Goal: Task Accomplishment & Management: Manage account settings

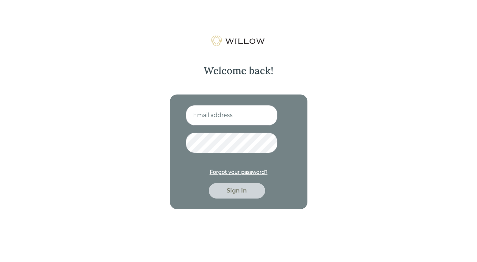
click at [222, 115] on input at bounding box center [232, 115] width 92 height 20
type input "[EMAIL_ADDRESS][DOMAIN_NAME]"
click at [237, 172] on div "Forgot your password?" at bounding box center [239, 171] width 58 height 7
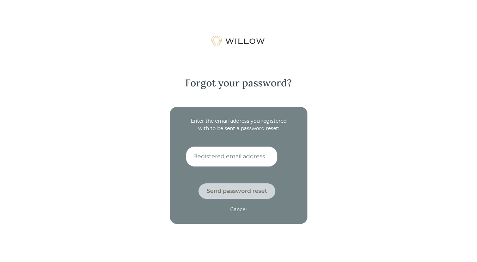
click at [203, 159] on input at bounding box center [232, 156] width 92 height 20
type input "[EMAIL_ADDRESS][DOMAIN_NAME]"
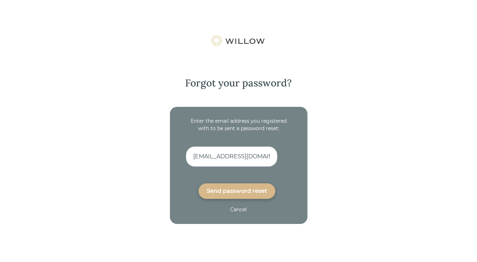
click at [232, 190] on div "Send password reset" at bounding box center [236, 191] width 61 height 8
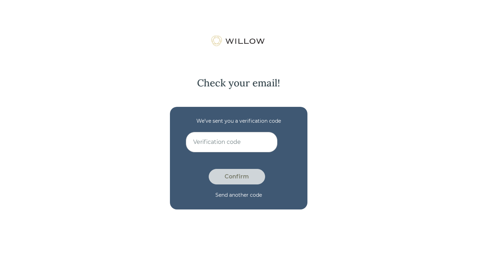
drag, startPoint x: 235, startPoint y: 153, endPoint x: 233, endPoint y: 149, distance: 3.9
click at [235, 153] on form "We’ve sent you a verification code Confirm Send another code" at bounding box center [239, 157] width 106 height 81
click at [232, 144] on input at bounding box center [232, 142] width 92 height 20
paste input "LLOCQBXS"
type input "LLOCQBXS"
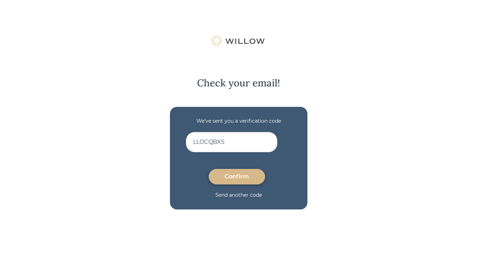
click at [237, 176] on div "Confirm" at bounding box center [237, 176] width 40 height 8
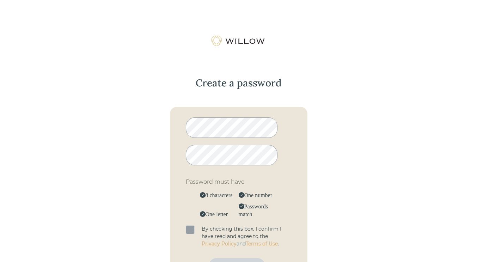
click at [188, 230] on span at bounding box center [190, 229] width 9 height 9
click at [186, 225] on input "checkbox" at bounding box center [186, 225] width 0 height 0
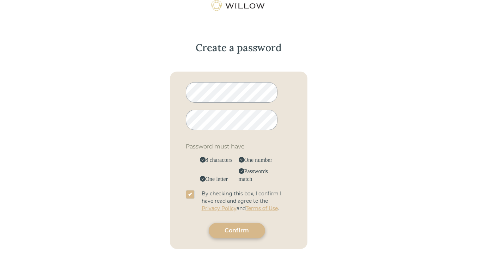
click at [231, 231] on div "Confirm" at bounding box center [237, 230] width 40 height 8
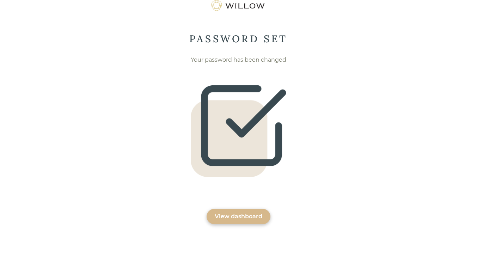
click at [240, 216] on div "View dashboard" at bounding box center [239, 216] width 48 height 8
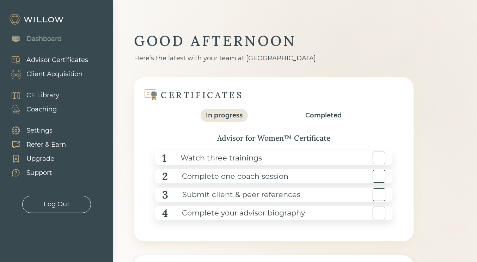
click at [60, 58] on div "Advisor Certificates" at bounding box center [57, 60] width 62 height 10
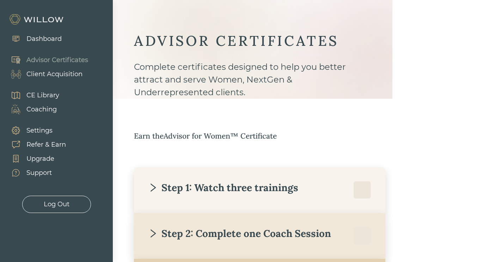
click at [210, 189] on div "Step 1: Watch three trainings" at bounding box center [223, 187] width 150 height 13
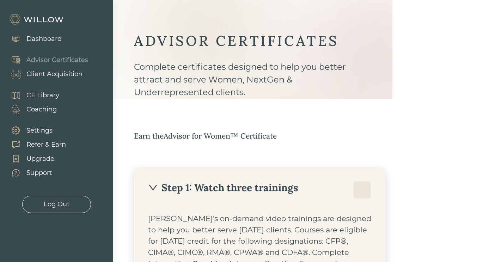
click at [51, 94] on div "CE Library" at bounding box center [42, 96] width 33 height 10
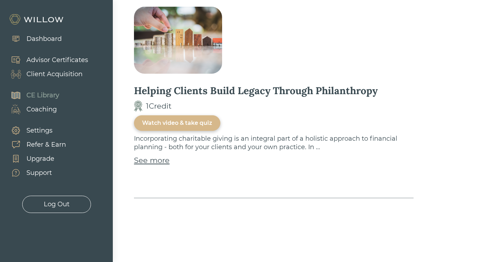
scroll to position [3895, 0]
click at [42, 107] on div "Coaching" at bounding box center [41, 110] width 30 height 10
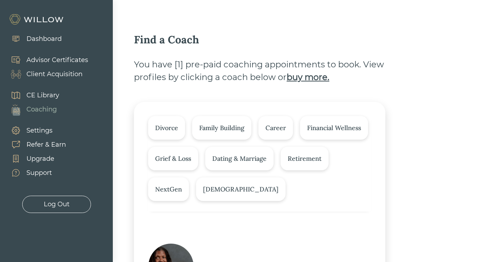
click at [321, 127] on div "Financial Wellness" at bounding box center [334, 128] width 54 height 10
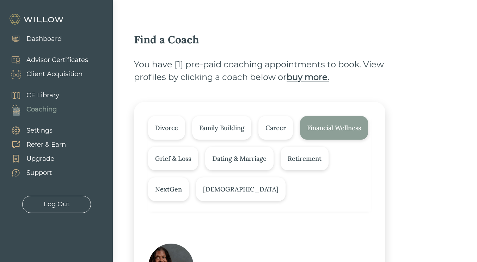
click at [309, 156] on div "Retirement" at bounding box center [304, 159] width 34 height 10
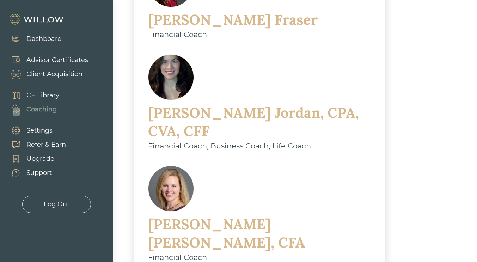
scroll to position [247, 0]
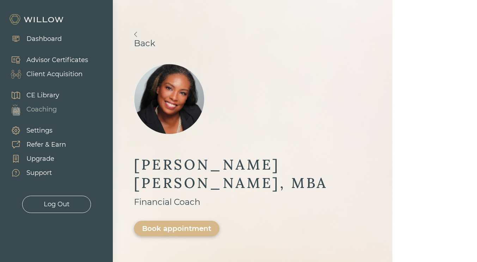
click at [136, 33] on img at bounding box center [135, 34] width 3 height 5
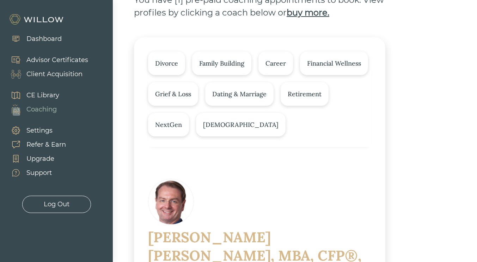
scroll to position [70, 0]
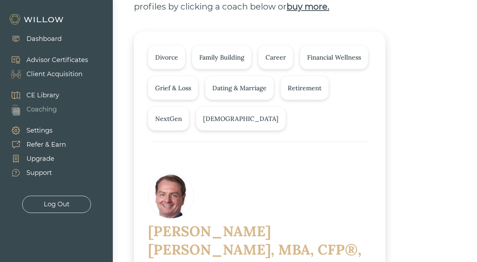
click at [333, 62] on div "Financial Wellness" at bounding box center [334, 57] width 54 height 10
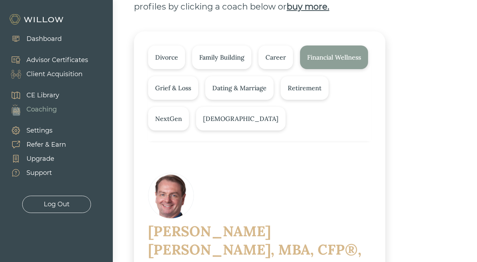
click at [314, 84] on div "Retirement" at bounding box center [304, 88] width 34 height 10
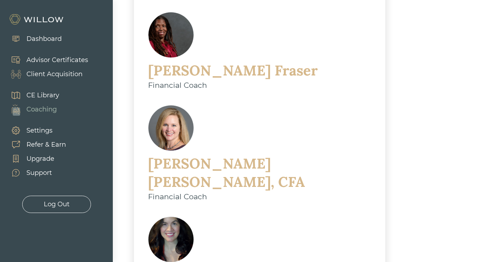
scroll to position [352, 0]
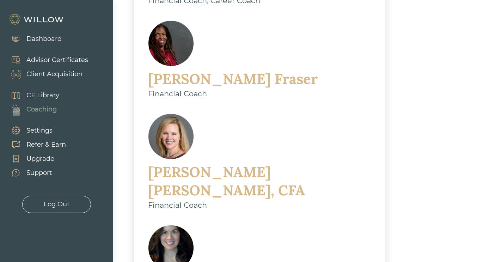
click at [227, 70] on div "[PERSON_NAME]" at bounding box center [232, 79] width 169 height 18
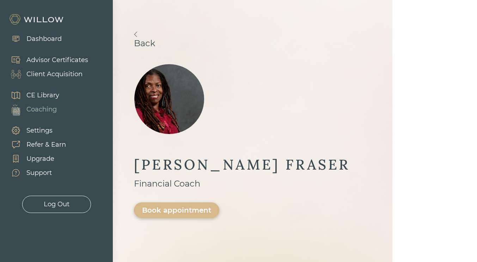
click at [135, 32] on img at bounding box center [135, 34] width 3 height 5
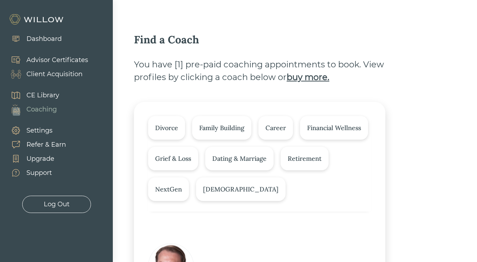
click at [318, 123] on div "Financial Wellness" at bounding box center [334, 128] width 54 height 10
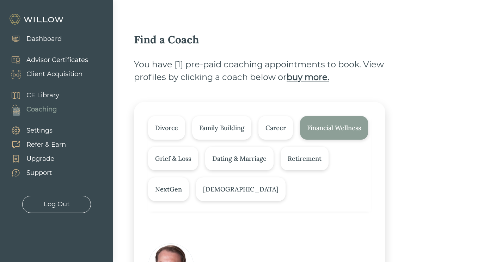
click at [310, 157] on div "Retirement" at bounding box center [304, 159] width 34 height 10
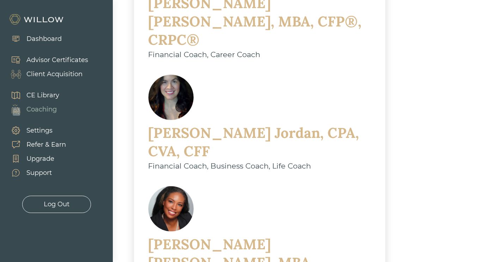
scroll to position [317, 0]
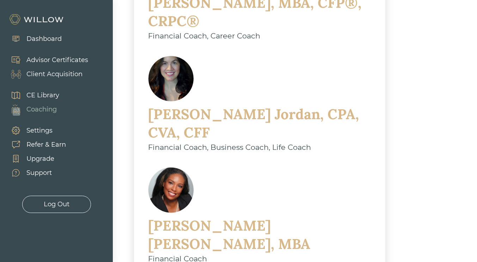
click at [231, 105] on div "[PERSON_NAME], CPA, CVA, CFF" at bounding box center [259, 123] width 223 height 37
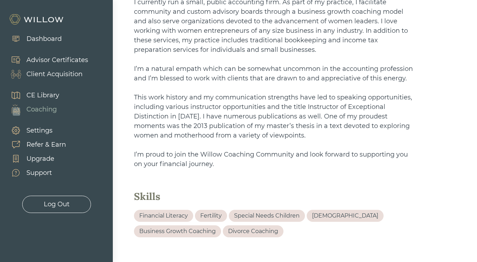
scroll to position [423, 0]
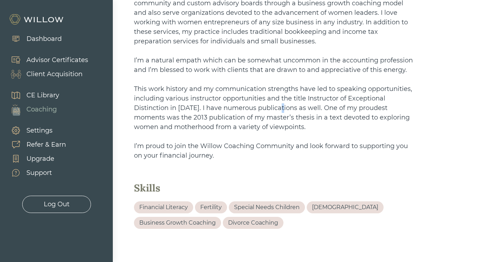
click at [283, 110] on span "This work history and my communication strengths have led to speaking opportuni…" at bounding box center [274, 108] width 280 height 46
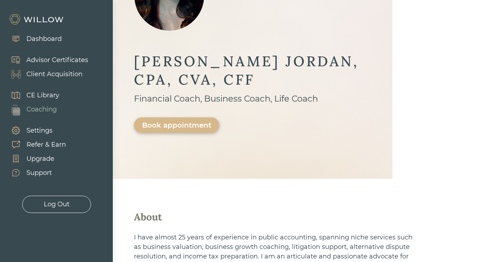
scroll to position [0, 0]
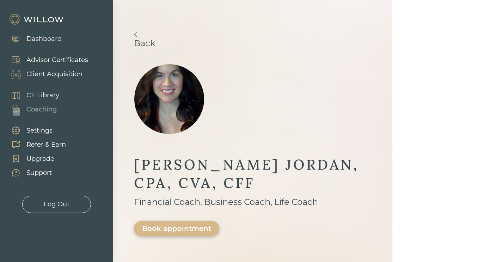
click at [137, 35] on img at bounding box center [135, 34] width 3 height 5
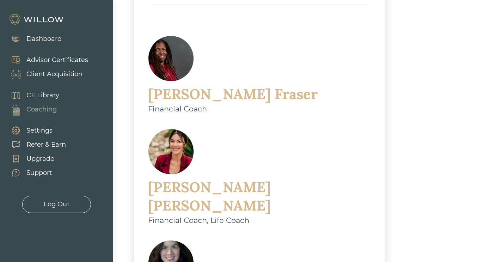
scroll to position [211, 0]
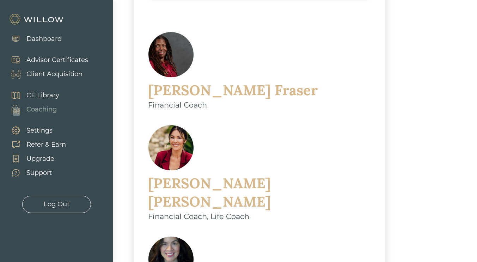
click at [231, 174] on div "[PERSON_NAME]" at bounding box center [259, 192] width 223 height 37
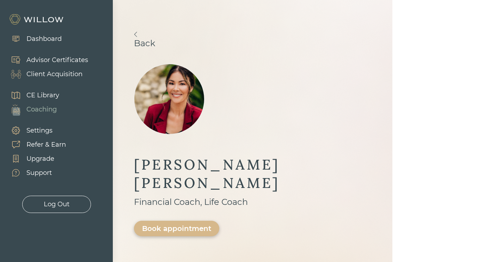
click at [134, 35] on div "Back [PERSON_NAME] Financial Coach, Life Coach Book appointment" at bounding box center [252, 141] width 279 height 282
click at [138, 34] on link "Back" at bounding box center [252, 40] width 237 height 17
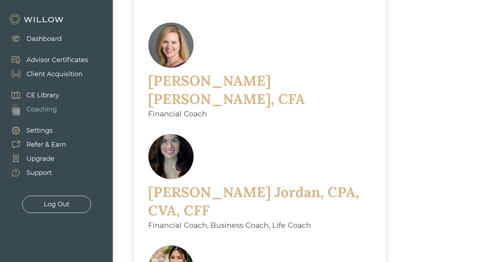
scroll to position [186, 0]
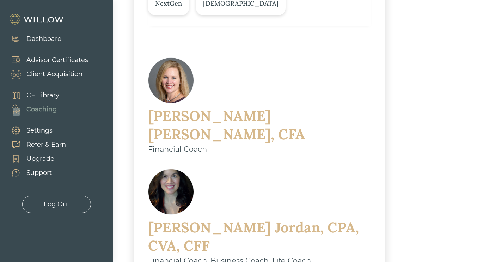
click at [253, 107] on div "[PERSON_NAME], CFA" at bounding box center [259, 125] width 223 height 37
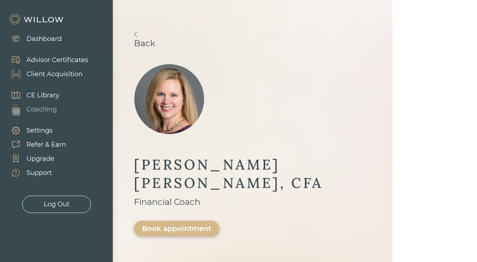
click at [138, 35] on link "Back" at bounding box center [252, 40] width 237 height 17
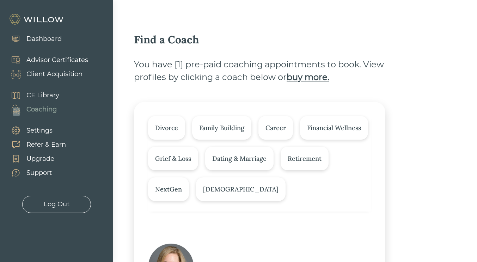
click at [44, 129] on div "Settings" at bounding box center [39, 131] width 26 height 10
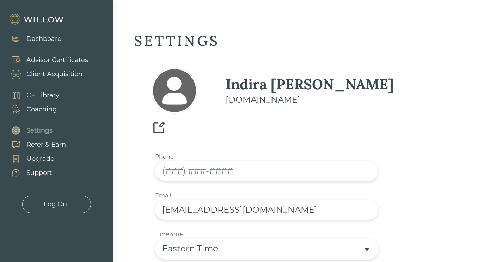
click at [165, 161] on input "text" at bounding box center [266, 171] width 223 height 20
type input "[PHONE_NUMBER]"
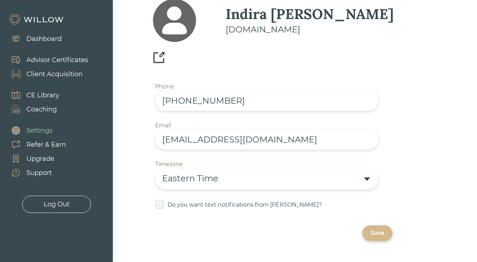
scroll to position [70, 0]
click at [161, 199] on span at bounding box center [159, 203] width 9 height 9
click at [155, 199] on input "checkbox" at bounding box center [155, 199] width 0 height 0
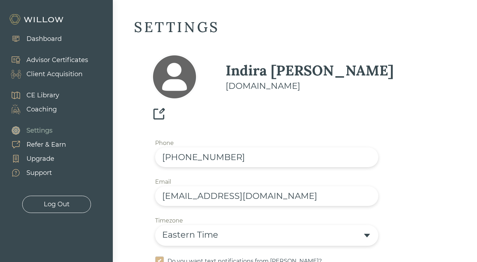
scroll to position [0, 0]
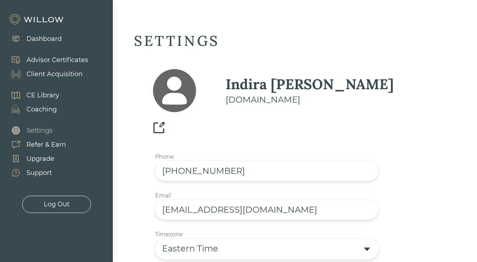
click at [166, 120] on img at bounding box center [158, 127] width 14 height 14
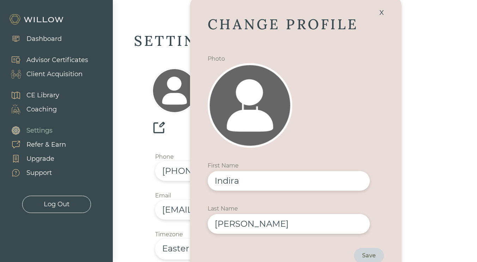
click at [273, 99] on img at bounding box center [249, 105] width 85 height 85
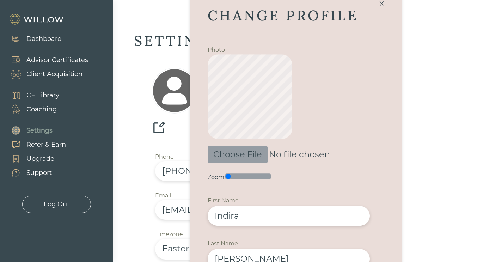
click at [249, 156] on input "file" at bounding box center [303, 151] width 192 height 24
type input "C:\fakepath\me [DATE].jpg"
drag, startPoint x: 228, startPoint y: 176, endPoint x: 239, endPoint y: 177, distance: 11.0
type input "1.28"
click at [239, 177] on input "range" at bounding box center [247, 176] width 45 height 6
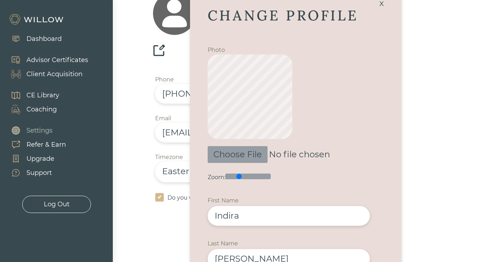
scroll to position [70, 0]
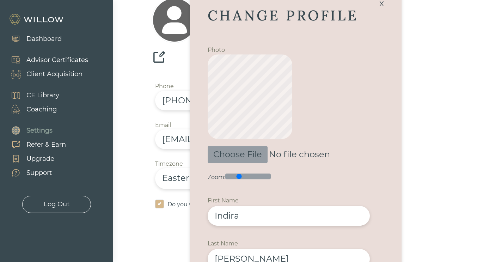
click at [387, 142] on input "file" at bounding box center [303, 151] width 192 height 24
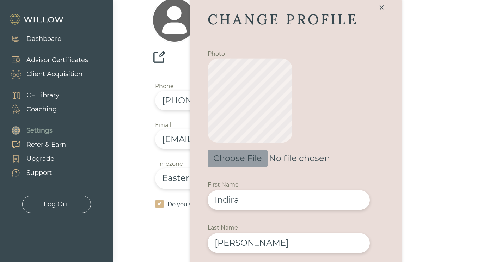
click at [253, 157] on input "file" at bounding box center [303, 155] width 192 height 24
type input "C:\fakepath\me [DATE].jpg"
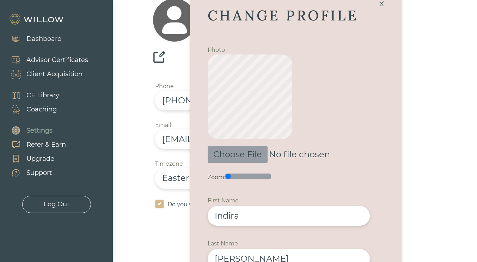
drag, startPoint x: 357, startPoint y: 112, endPoint x: 352, endPoint y: 80, distance: 32.9
click at [352, 80] on div "Zoom:" at bounding box center [295, 118] width 176 height 128
drag, startPoint x: 309, startPoint y: 242, endPoint x: 304, endPoint y: 214, distance: 28.0
click at [304, 214] on form "CHANGE PROFILE Photo Zoom: First Name Required [PERSON_NAME] Last Name Required…" at bounding box center [295, 152] width 176 height 292
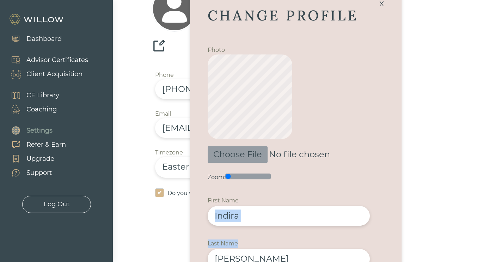
scroll to position [81, 0]
click at [273, 217] on input "Indira" at bounding box center [288, 216] width 162 height 20
click at [381, 3] on div "x" at bounding box center [382, 2] width 12 height 15
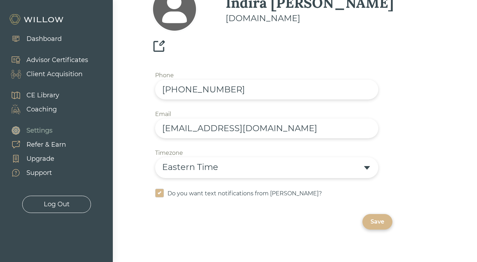
click at [166, 39] on img at bounding box center [158, 46] width 14 height 14
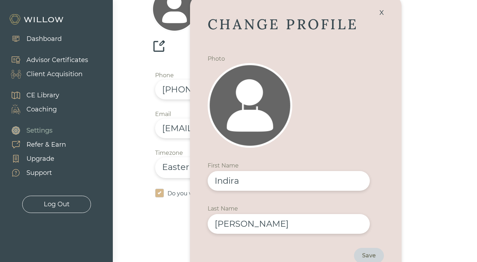
click at [266, 114] on img at bounding box center [249, 105] width 85 height 85
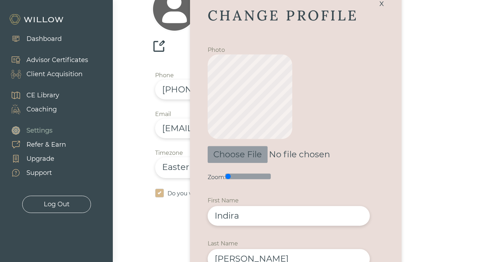
click at [247, 160] on input "file" at bounding box center [303, 151] width 192 height 24
type input "C:\fakepath\me [DATE].jpg"
drag, startPoint x: 229, startPoint y: 176, endPoint x: 236, endPoint y: 176, distance: 7.4
type input "1.2"
click at [236, 176] on input "range" at bounding box center [247, 176] width 45 height 6
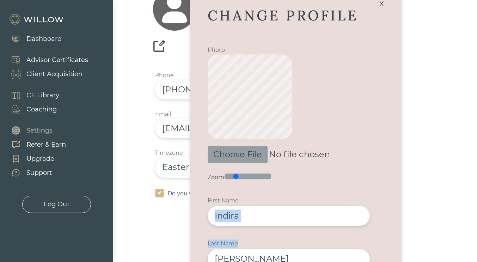
drag, startPoint x: 377, startPoint y: 258, endPoint x: 379, endPoint y: 225, distance: 33.5
click at [379, 225] on form "CHANGE PROFILE Photo Zoom: First Name Required [PERSON_NAME] Last Name Required…" at bounding box center [295, 152] width 176 height 292
click at [379, 225] on div "First Name Required [PERSON_NAME]" at bounding box center [295, 209] width 176 height 32
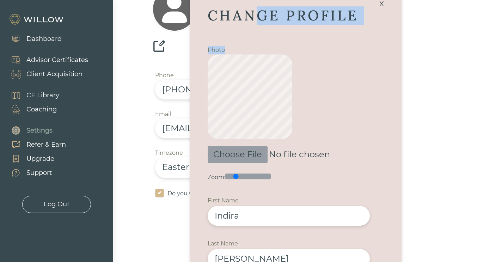
drag, startPoint x: 284, startPoint y: 29, endPoint x: 258, endPoint y: 17, distance: 29.5
click at [258, 17] on form "CHANGE PROFILE Photo Zoom: First Name Required [PERSON_NAME] Last Name Required…" at bounding box center [295, 152] width 176 height 292
click at [278, 43] on form "CHANGE PROFILE Photo Zoom: First Name Required [PERSON_NAME] Last Name Required…" at bounding box center [295, 152] width 176 height 292
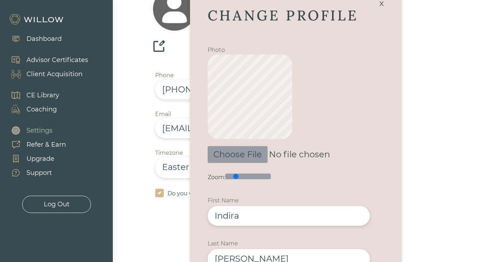
click at [321, 251] on input "[PERSON_NAME]" at bounding box center [288, 259] width 162 height 20
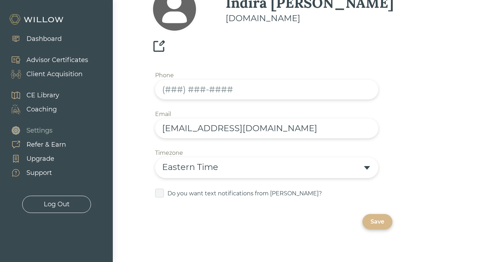
click at [168, 80] on input "text" at bounding box center [266, 90] width 223 height 20
type input "[PHONE_NUMBER]"
click at [160, 188] on span at bounding box center [159, 192] width 9 height 9
click at [155, 188] on input "checkbox" at bounding box center [155, 188] width 0 height 0
click at [375, 217] on div "Save" at bounding box center [377, 221] width 14 height 8
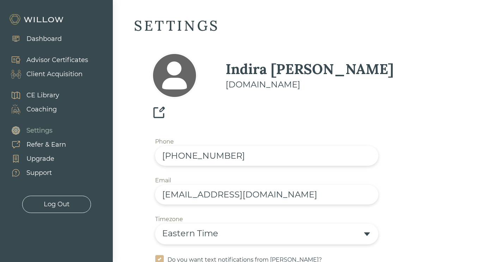
scroll to position [11, 0]
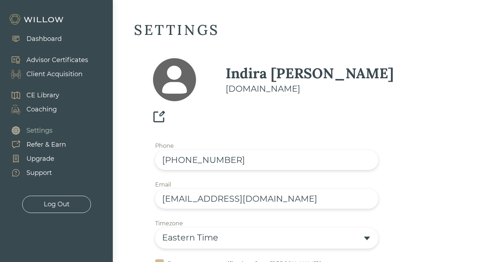
click at [166, 110] on img at bounding box center [158, 117] width 14 height 14
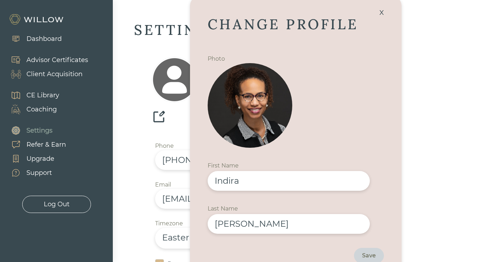
click at [380, 8] on div "x" at bounding box center [382, 11] width 12 height 15
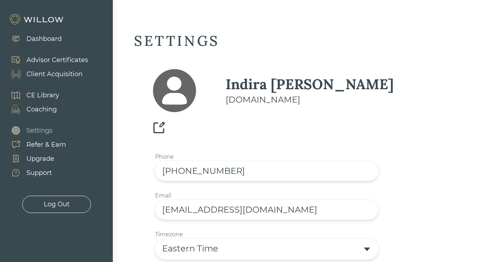
scroll to position [0, 0]
click at [51, 59] on div "Advisor Certificates" at bounding box center [57, 60] width 62 height 10
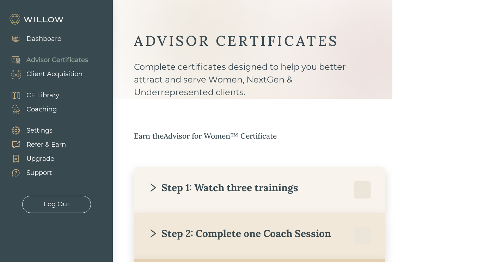
click at [55, 40] on div "Dashboard" at bounding box center [43, 39] width 35 height 10
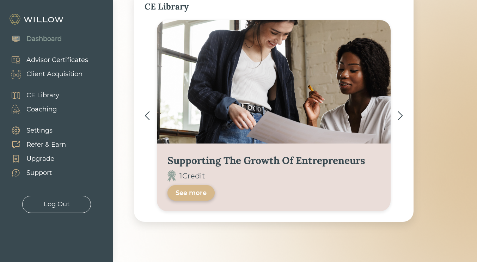
scroll to position [466, 0]
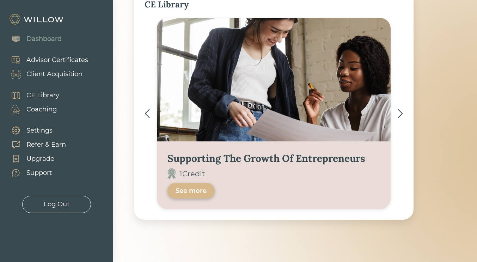
click at [401, 112] on img at bounding box center [399, 113] width 5 height 9
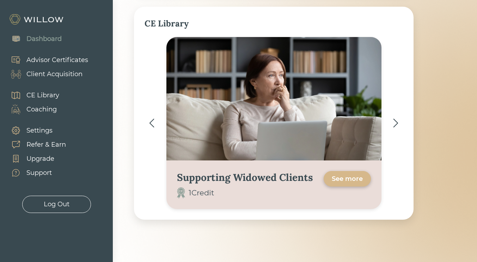
click at [401, 112] on div "Supporting Widowed Clients 1 Credit See more" at bounding box center [273, 123] width 258 height 172
click at [399, 119] on div "Supporting Widowed Clients 1 Credit See more" at bounding box center [273, 123] width 258 height 172
click at [397, 122] on img at bounding box center [395, 122] width 5 height 9
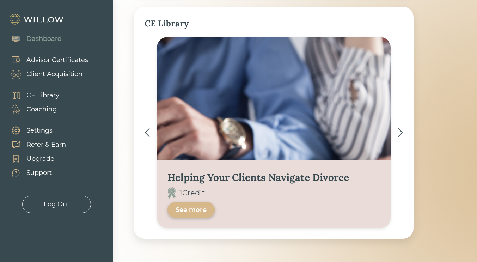
scroll to position [466, 0]
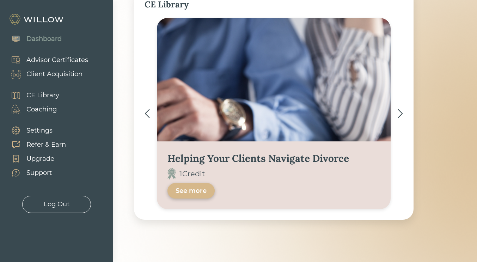
click at [148, 113] on img at bounding box center [146, 113] width 5 height 9
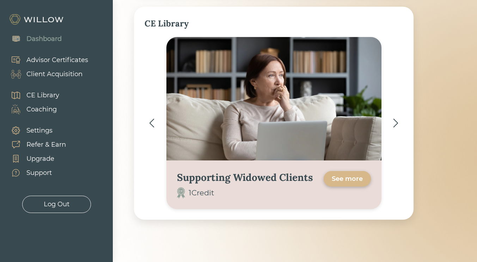
scroll to position [446, 0]
click at [75, 62] on div "Advisor Certificates" at bounding box center [57, 60] width 62 height 10
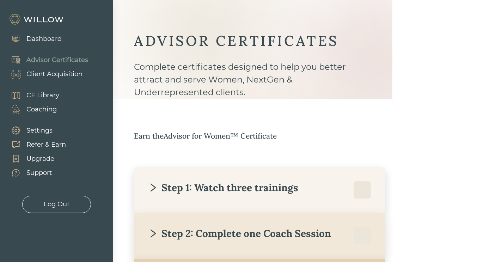
click at [68, 204] on div "Log Out" at bounding box center [57, 204] width 26 height 10
